Goal: Task Accomplishment & Management: Manage account settings

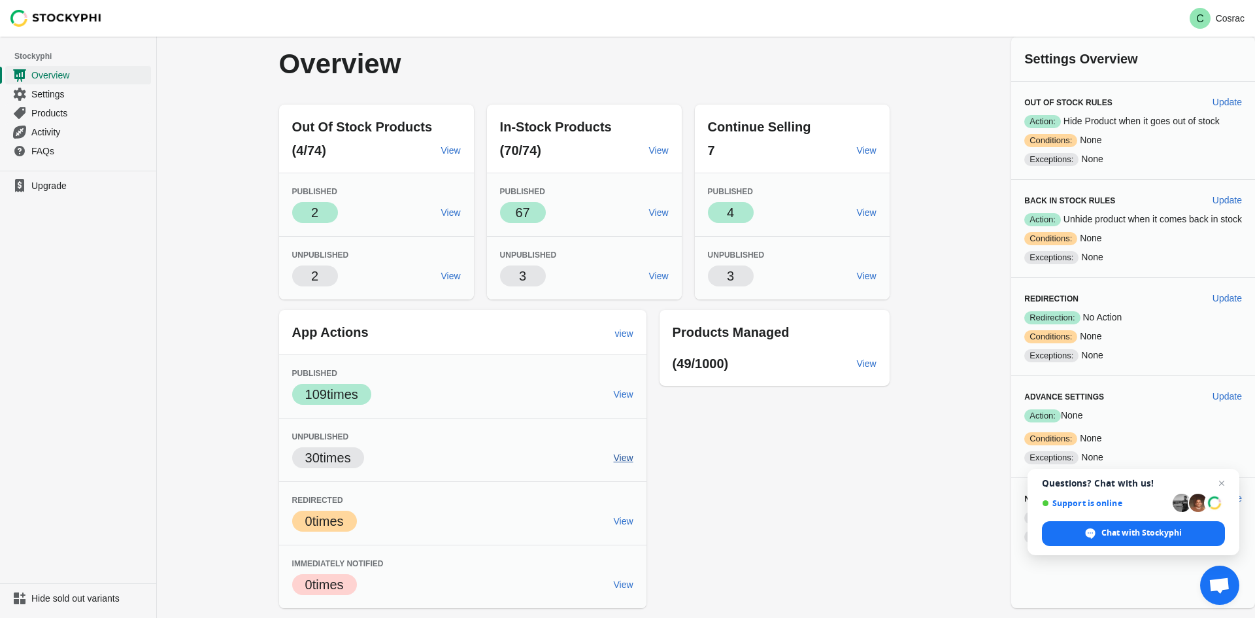
click at [622, 452] on span "View" at bounding box center [624, 457] width 20 height 10
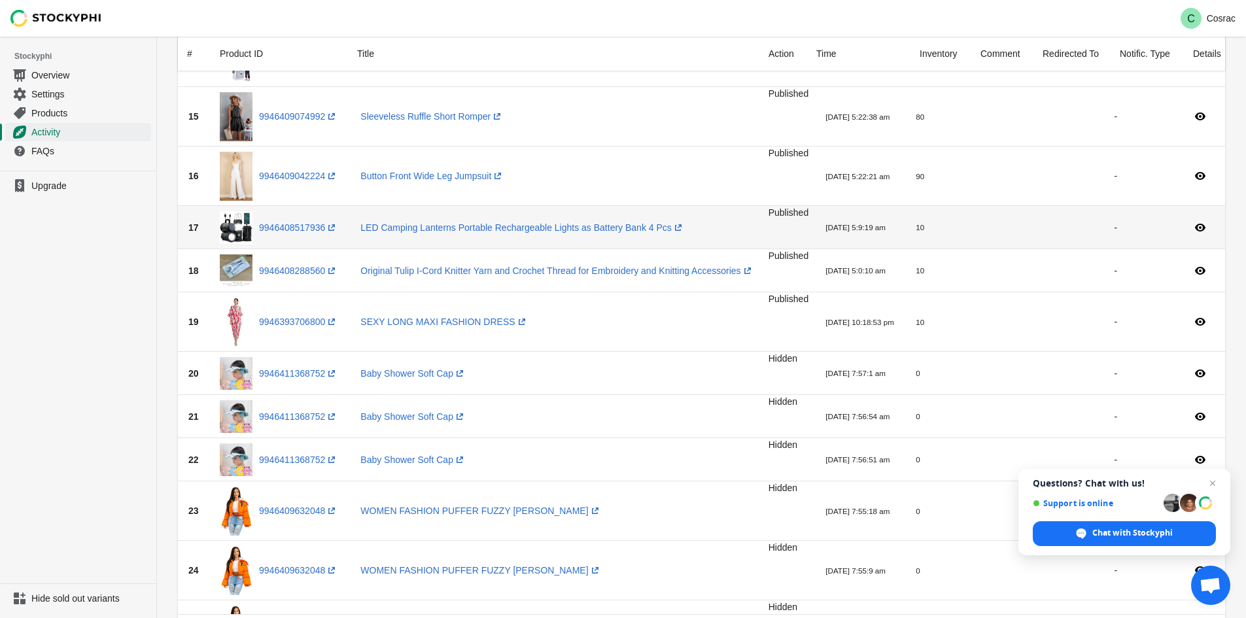
scroll to position [796, 0]
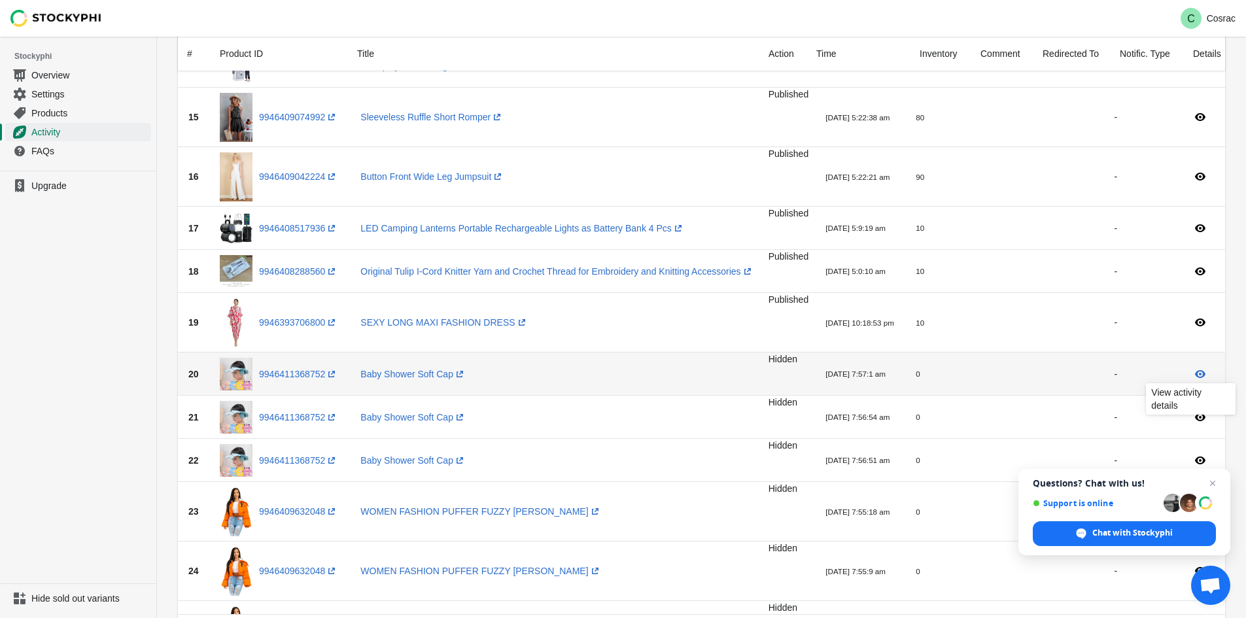
click at [1204, 367] on icon at bounding box center [1199, 373] width 13 height 13
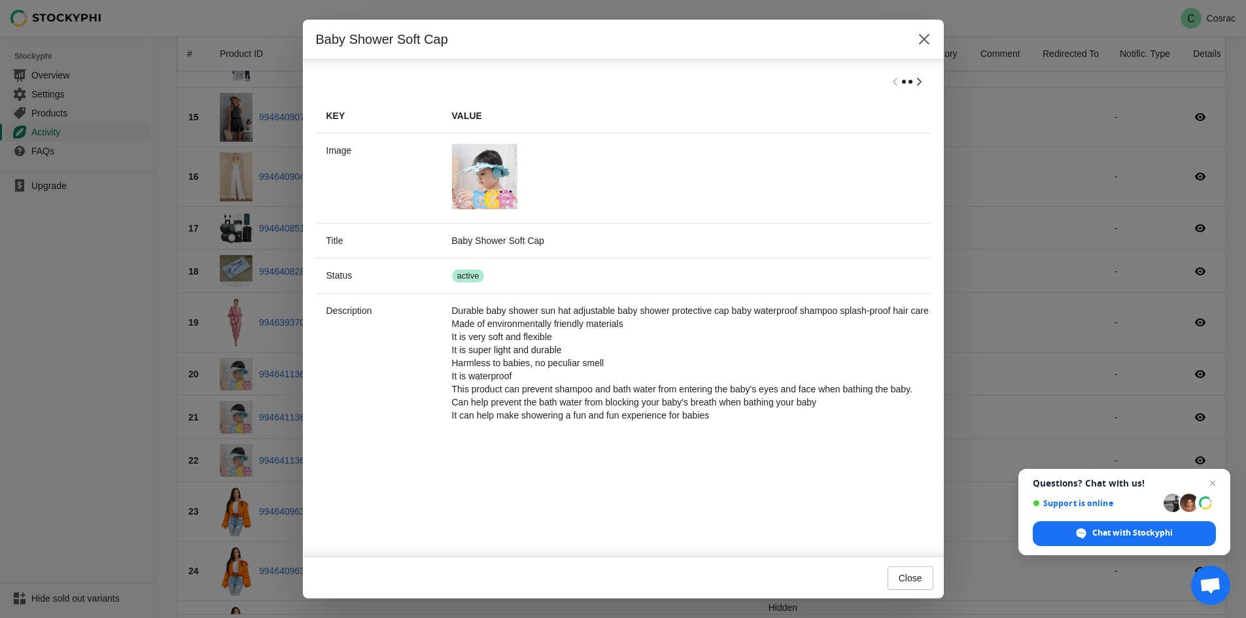
scroll to position [0, 0]
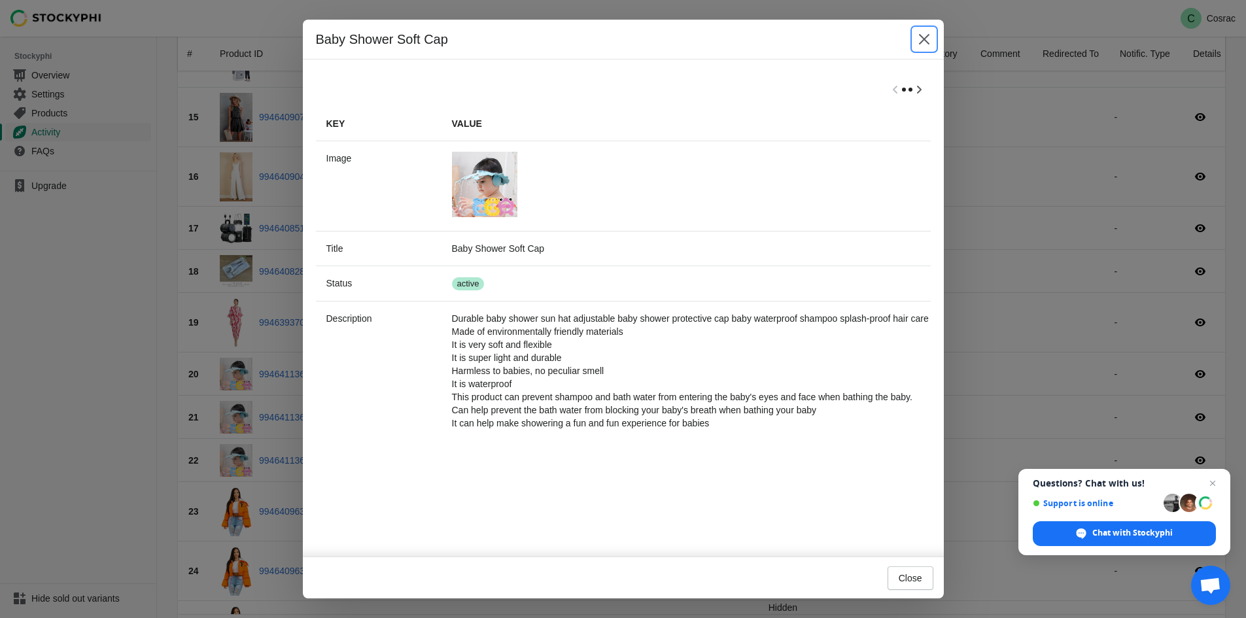
click at [924, 34] on icon "Close" at bounding box center [923, 39] width 13 height 13
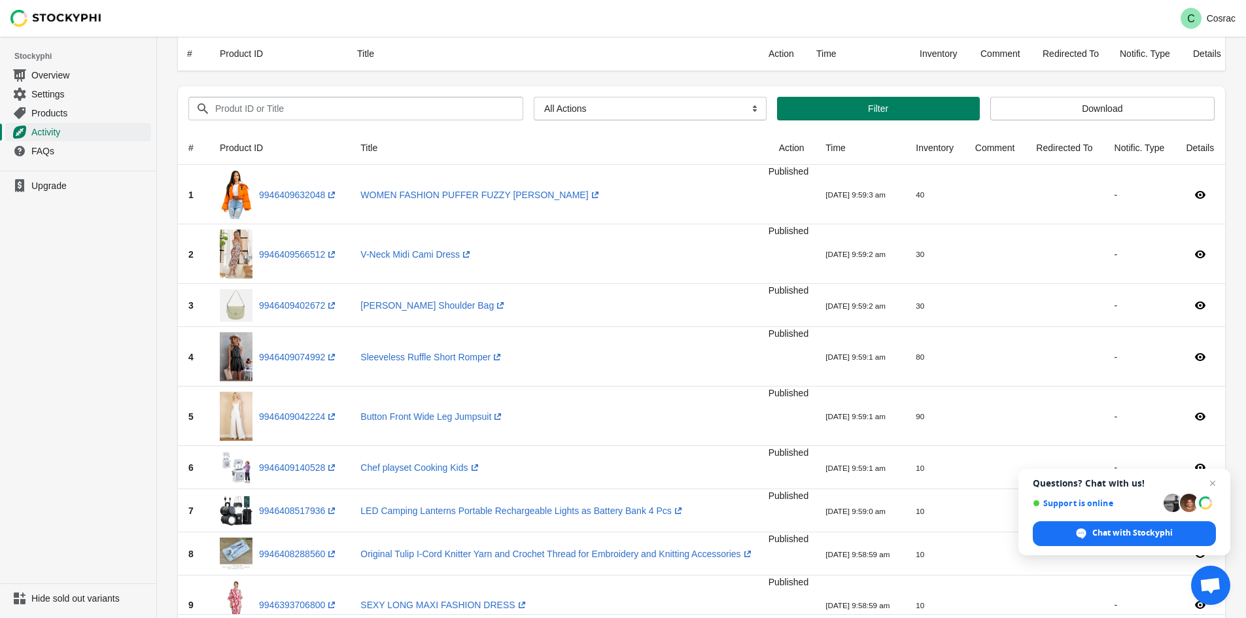
scroll to position [796, 0]
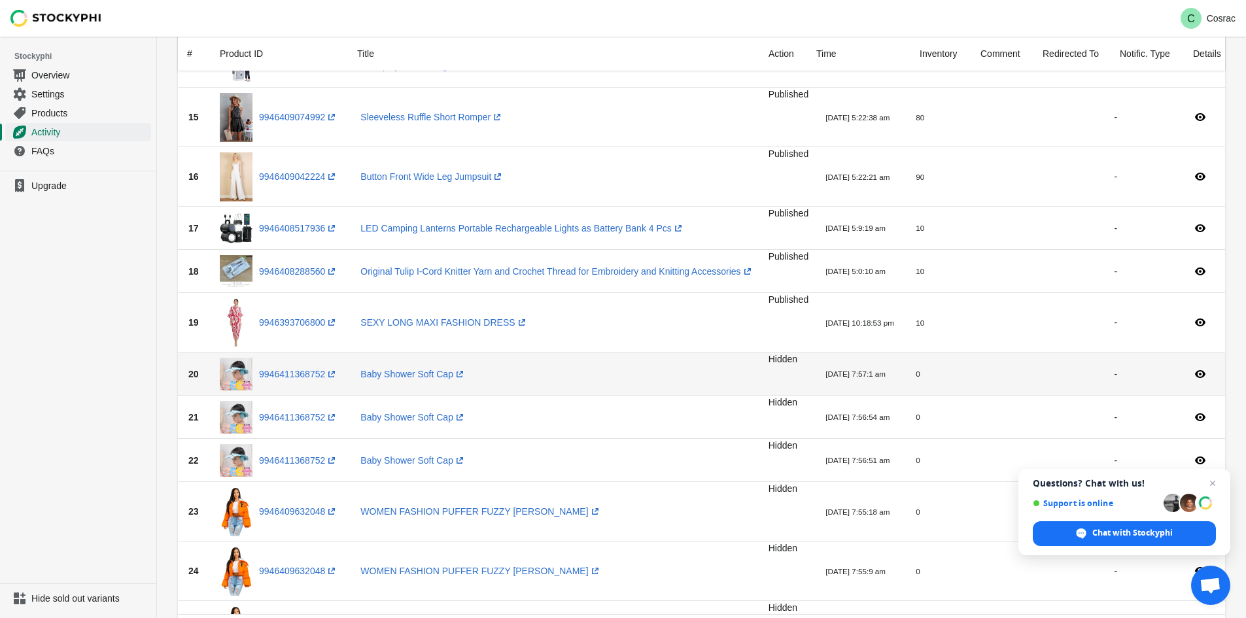
click at [769, 360] on span "Hidden" at bounding box center [782, 359] width 29 height 10
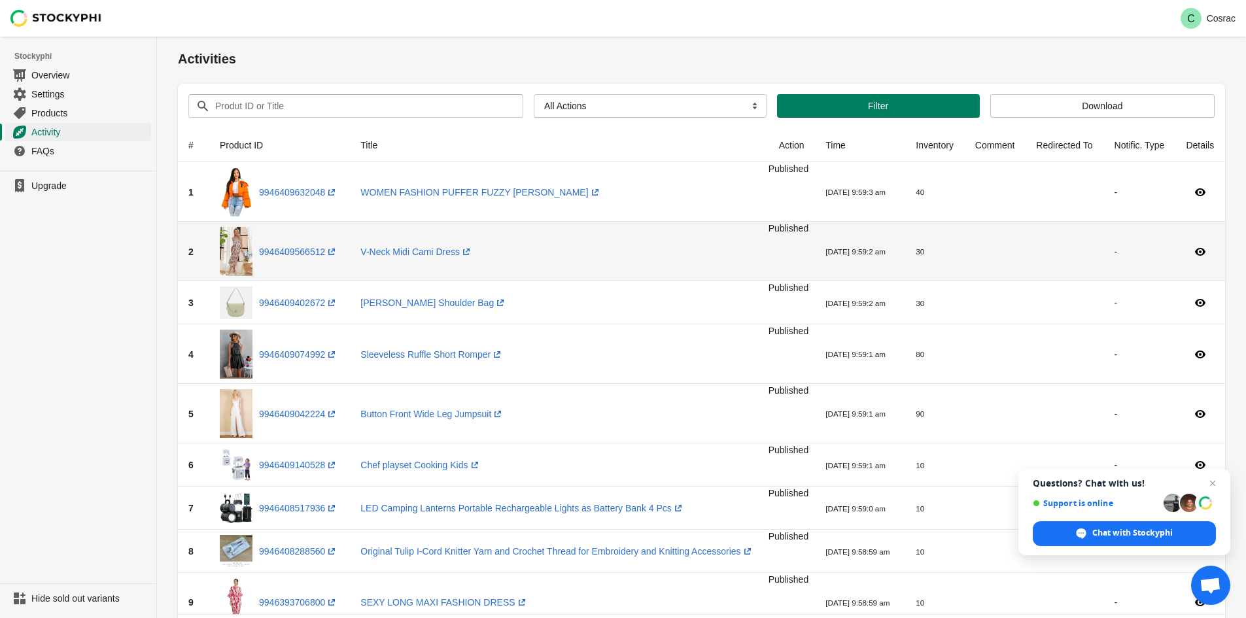
scroll to position [0, 0]
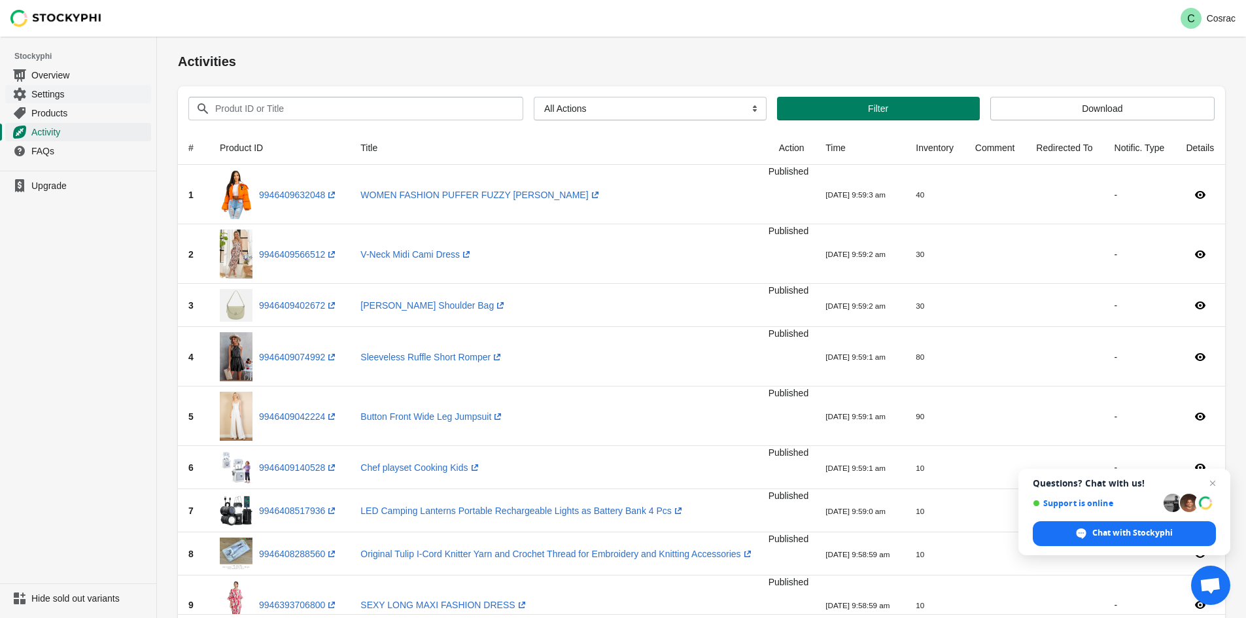
click at [55, 98] on span "Settings" at bounding box center [89, 94] width 117 height 13
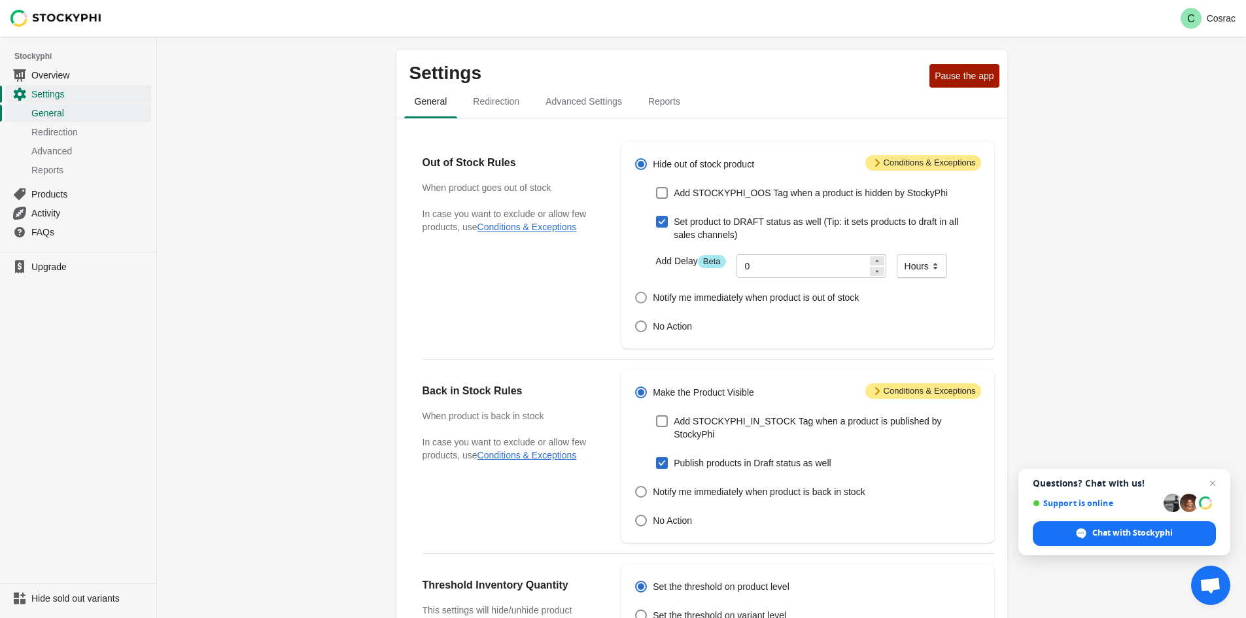
click at [725, 301] on span "Notify me immediately when product is out of stock" at bounding box center [756, 297] width 206 height 13
click at [636, 292] on input "Notify me immediately when product is out of stock" at bounding box center [635, 292] width 1 height 1
radio input "true"
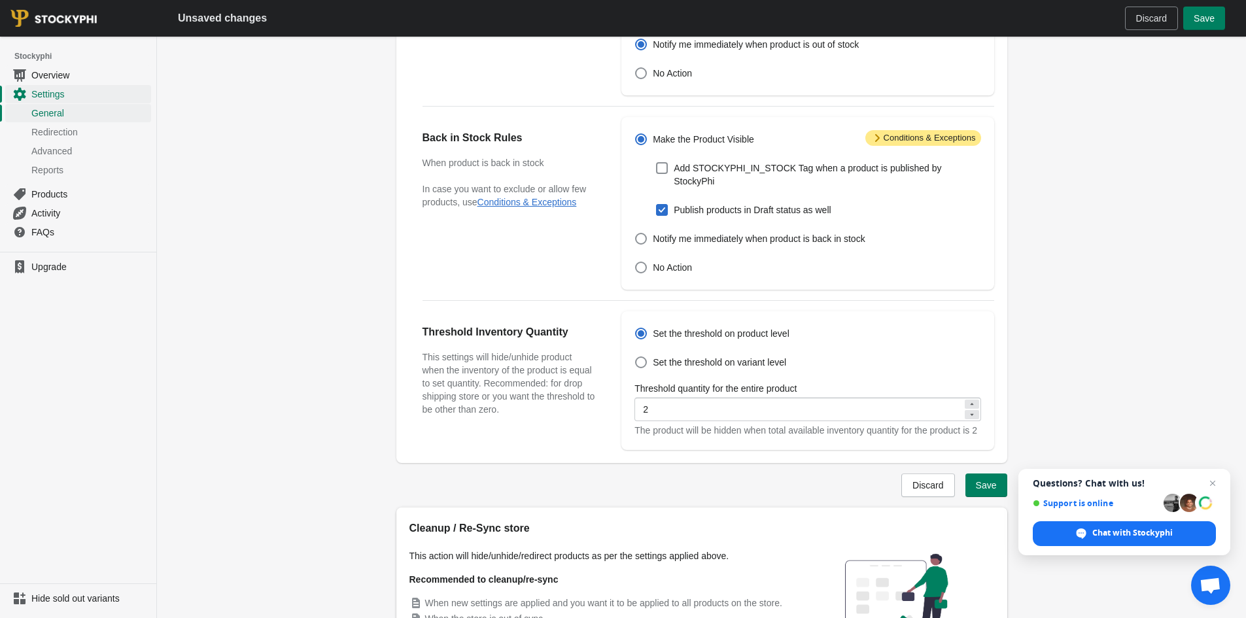
scroll to position [254, 0]
click at [660, 406] on input "2" at bounding box center [798, 409] width 328 height 24
type input "0"
click at [501, 431] on div "Threshold Inventory Quantity This settings will hide/unhide product when the in…" at bounding box center [515, 380] width 186 height 139
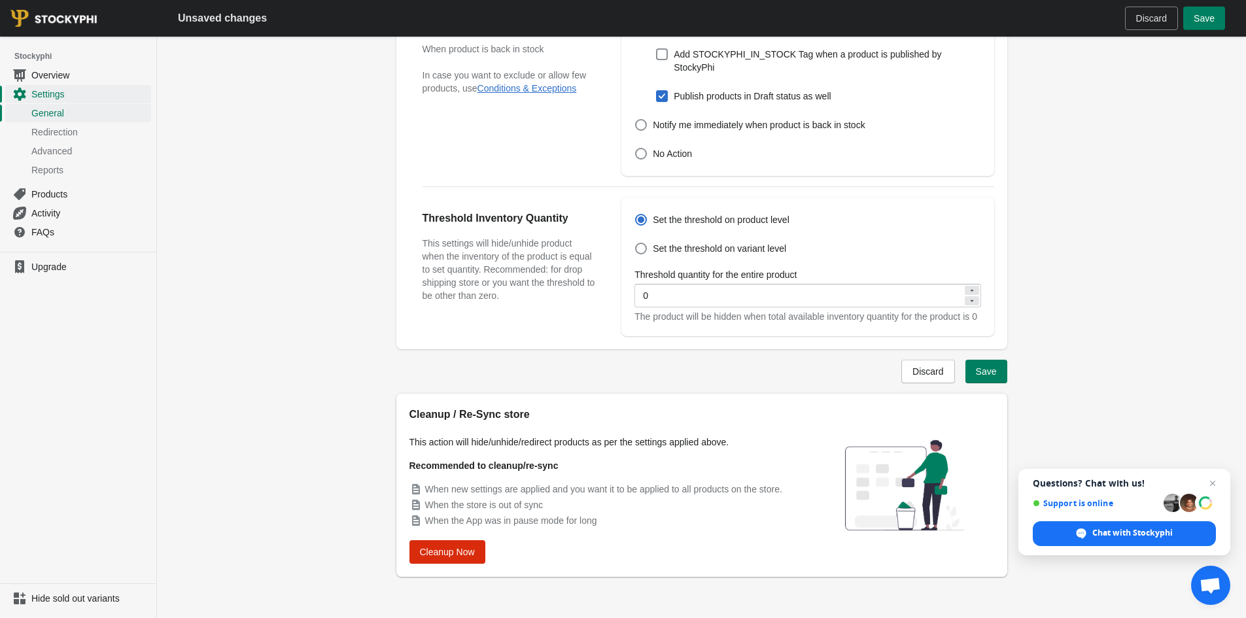
scroll to position [371, 0]
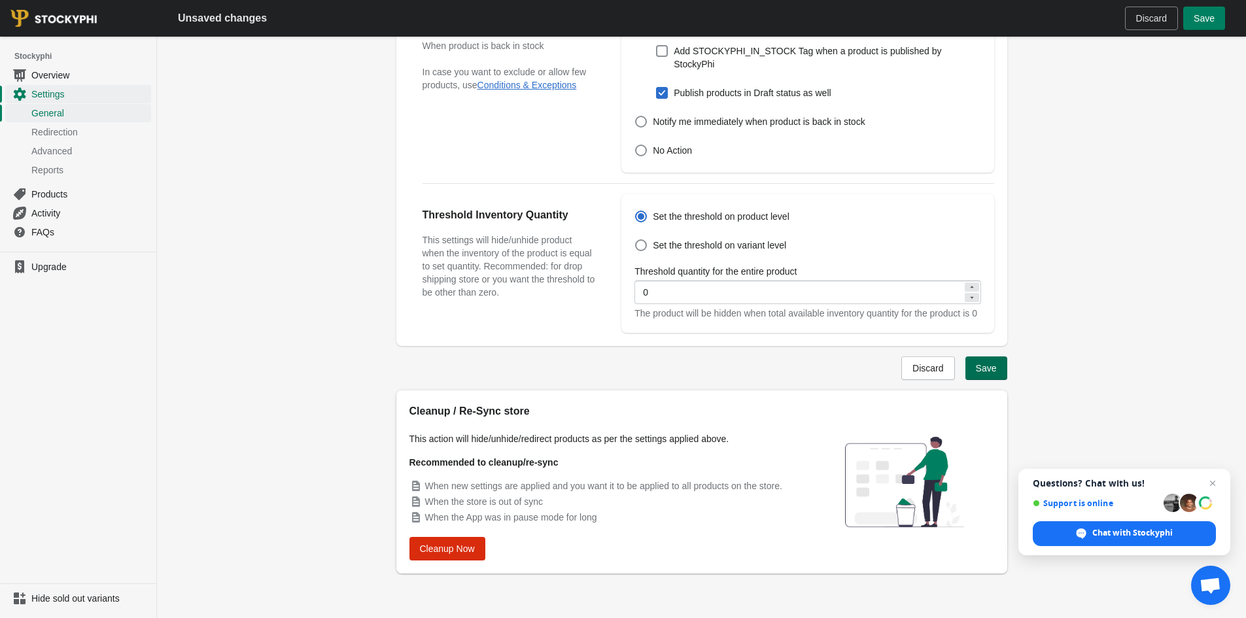
click at [988, 374] on button "Save" at bounding box center [986, 368] width 42 height 24
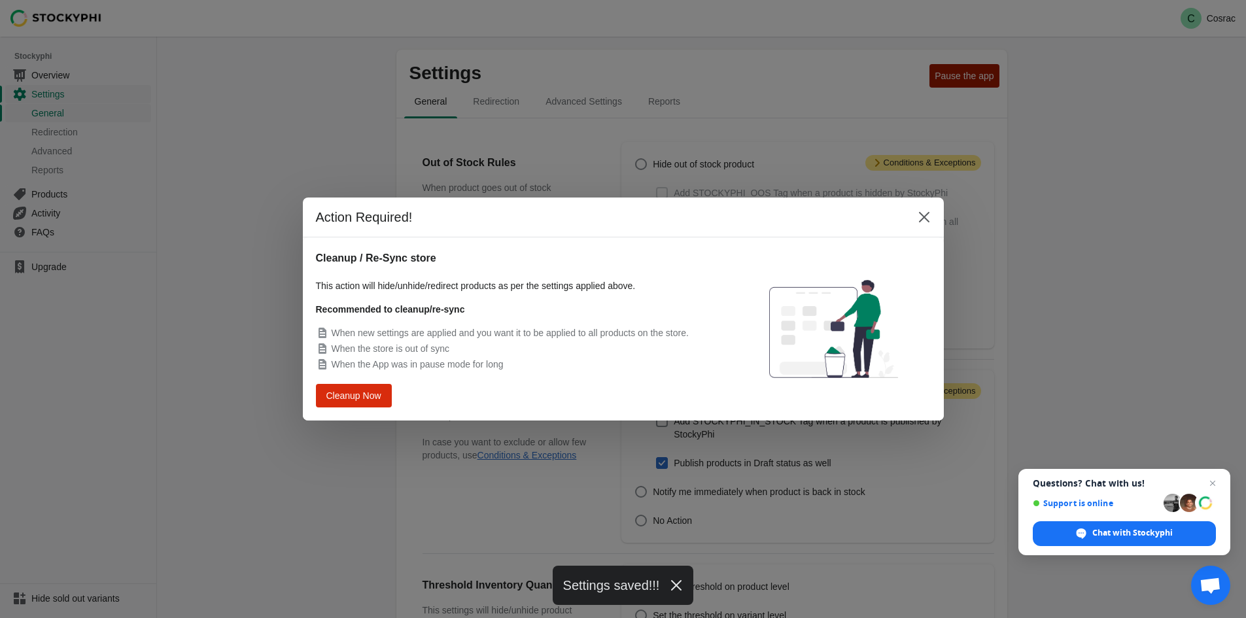
scroll to position [0, 0]
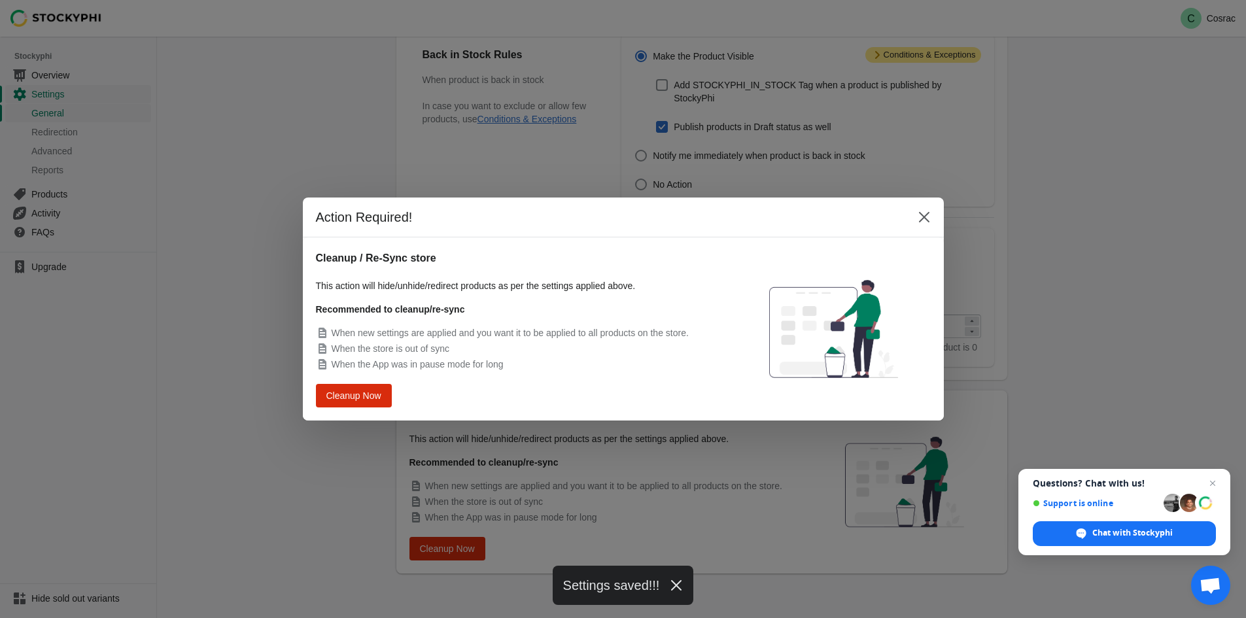
click at [391, 398] on div "Cleanup Now" at bounding box center [519, 396] width 407 height 24
click at [368, 395] on span "Cleanup Now" at bounding box center [353, 395] width 52 height 10
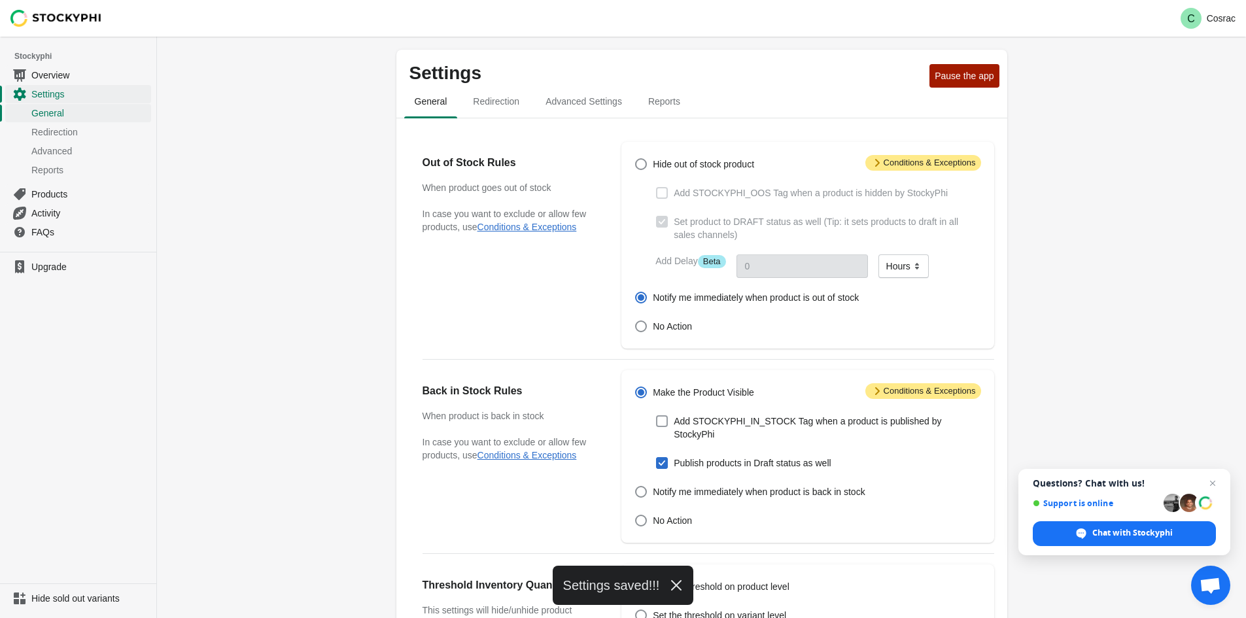
scroll to position [337, 0]
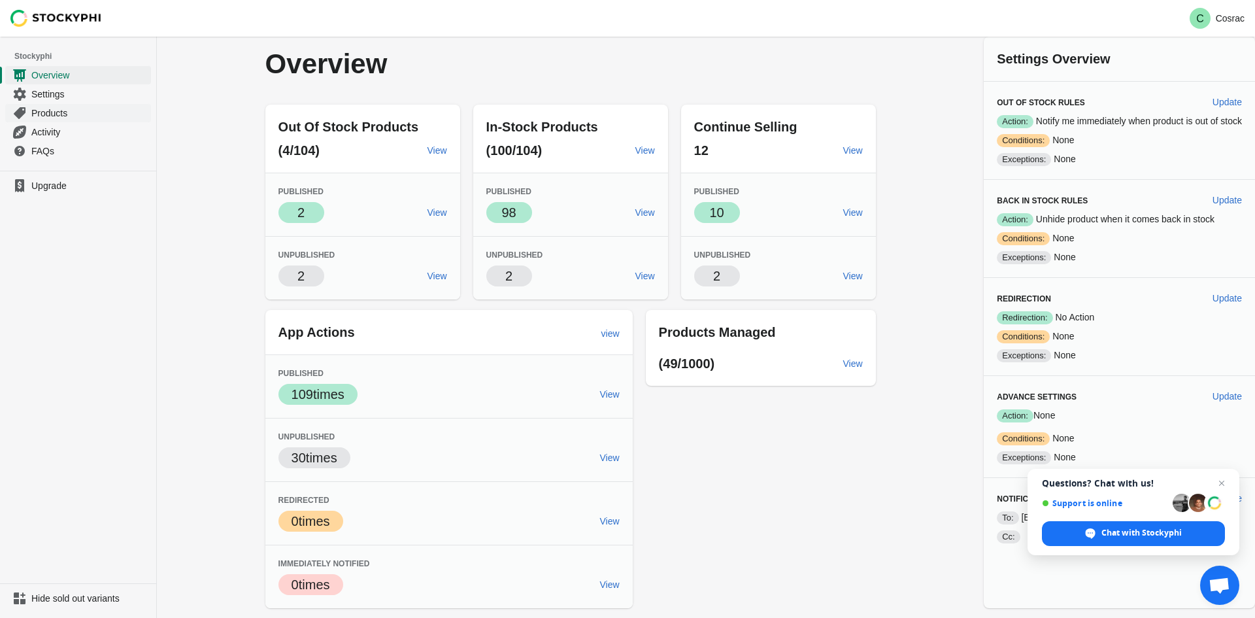
click at [64, 120] on link "Products" at bounding box center [78, 112] width 146 height 19
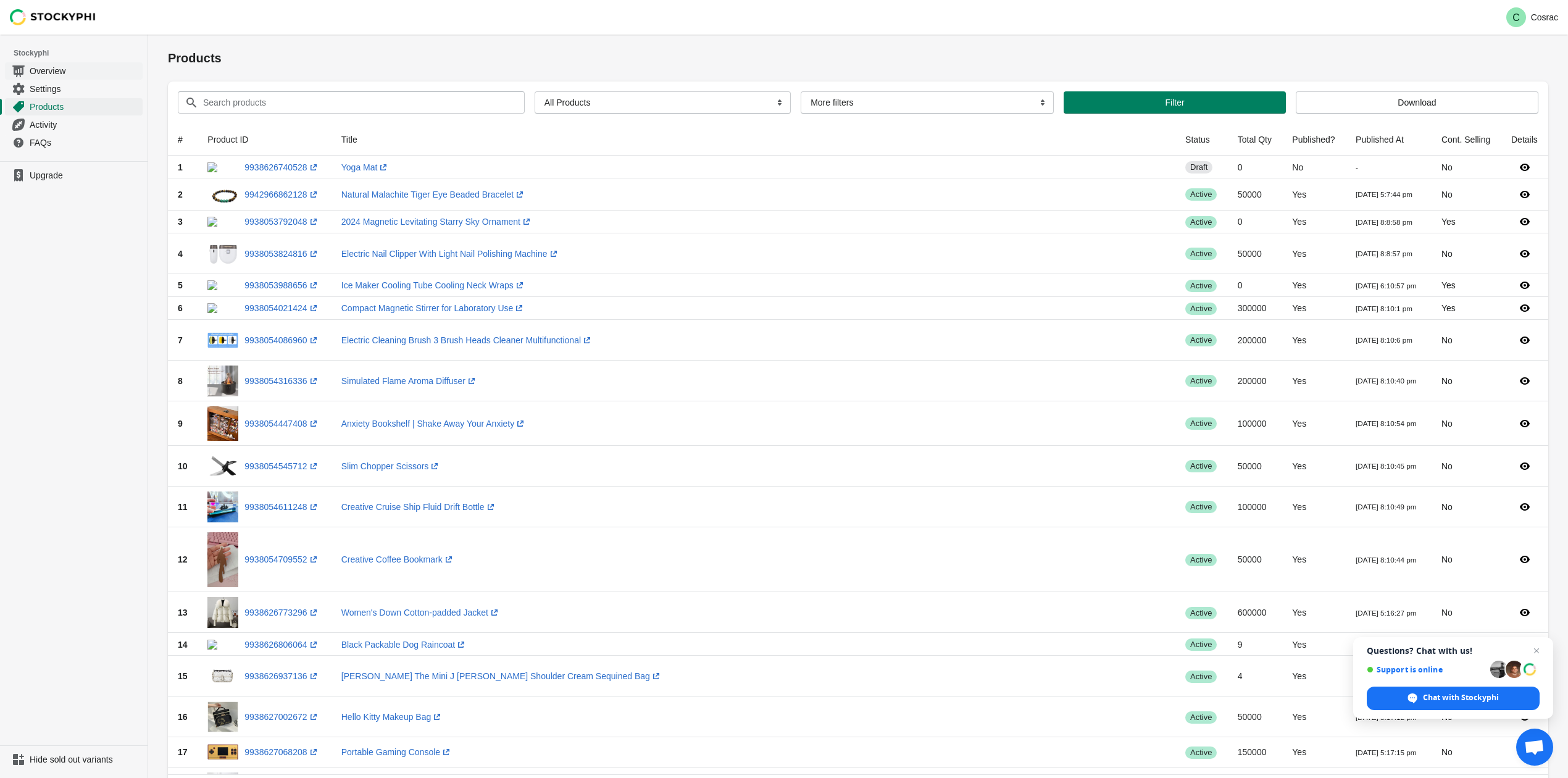
click at [59, 67] on span "Overview" at bounding box center [84, 71] width 110 height 12
